Goal: Ask a question

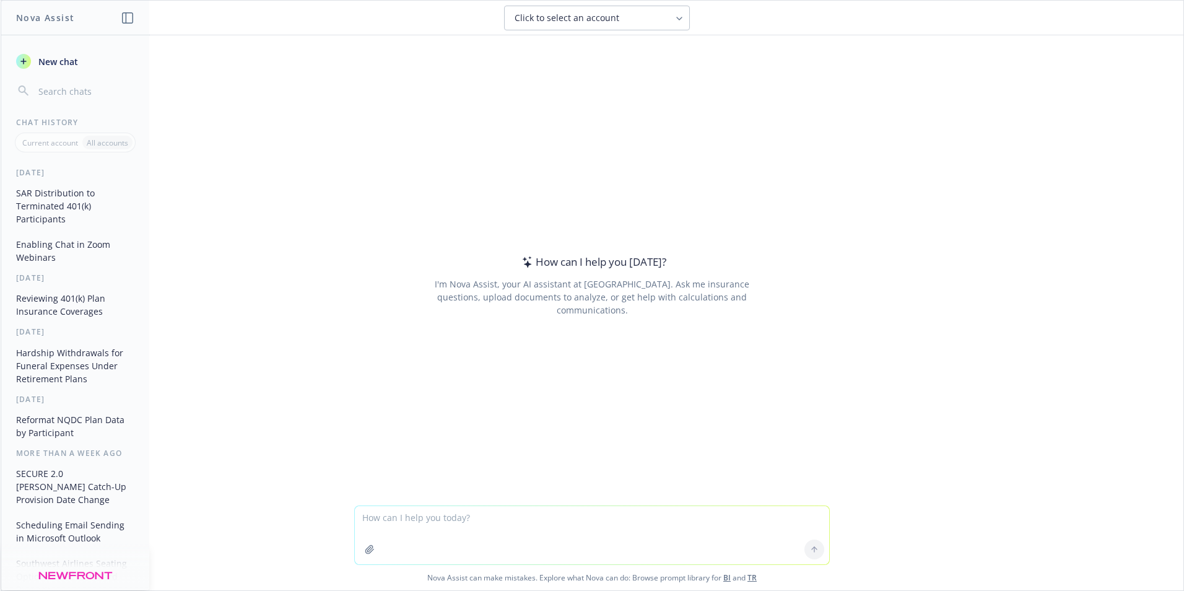
click at [374, 517] on textarea at bounding box center [592, 535] width 474 height 58
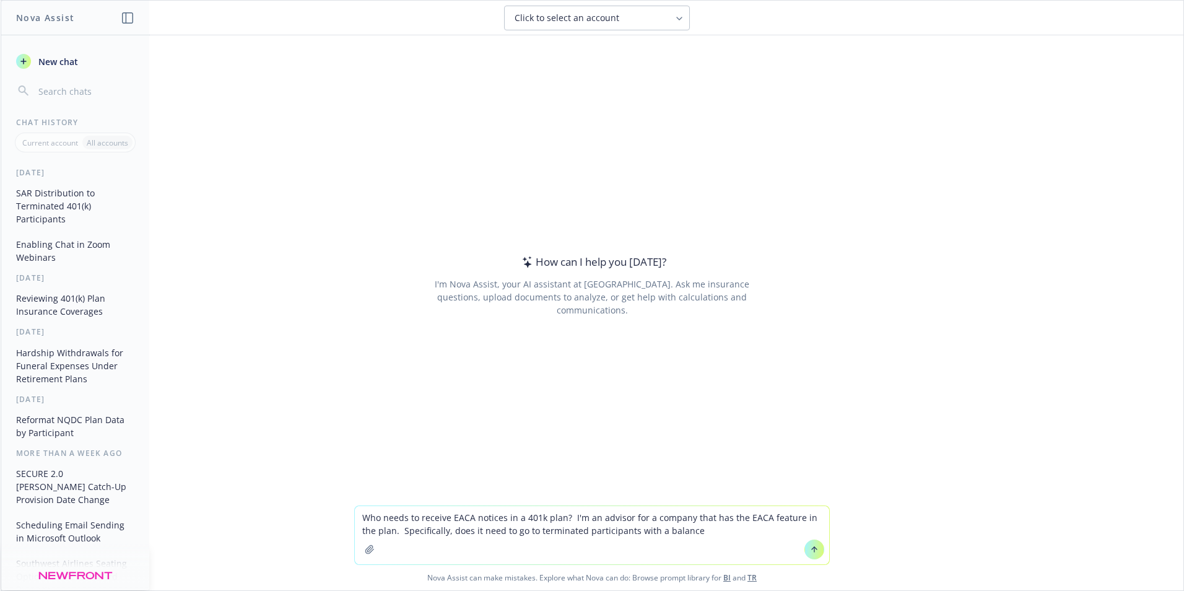
type textarea "Who needs to receive EACA notices in a 401k plan? I'm an advisor for a company …"
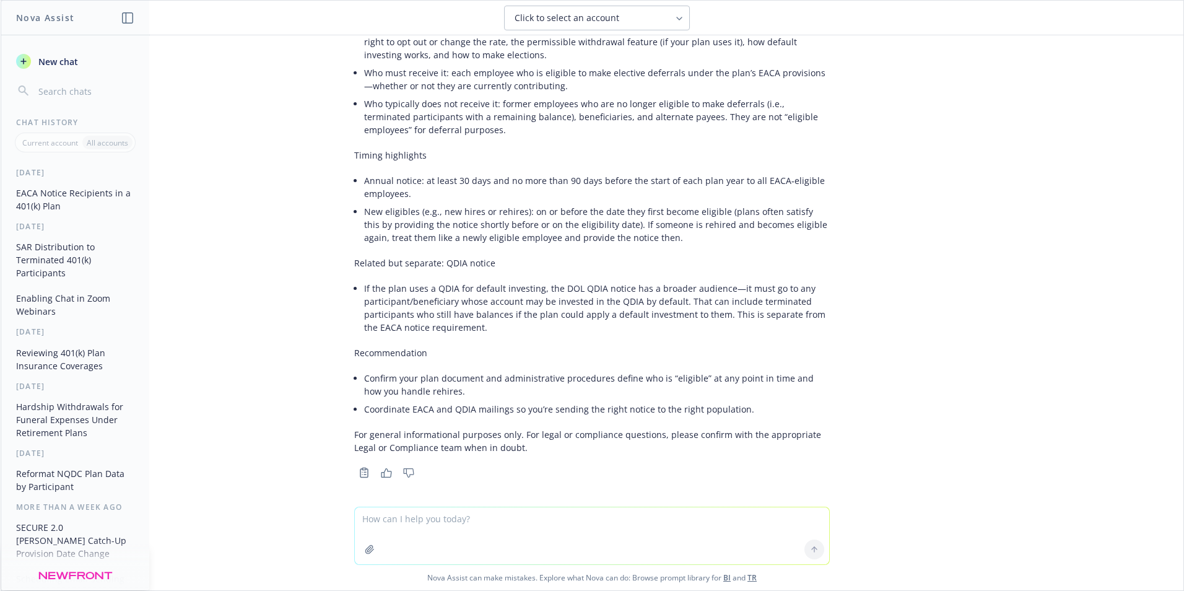
scroll to position [157, 0]
